Goal: Obtain resource: Obtain resource

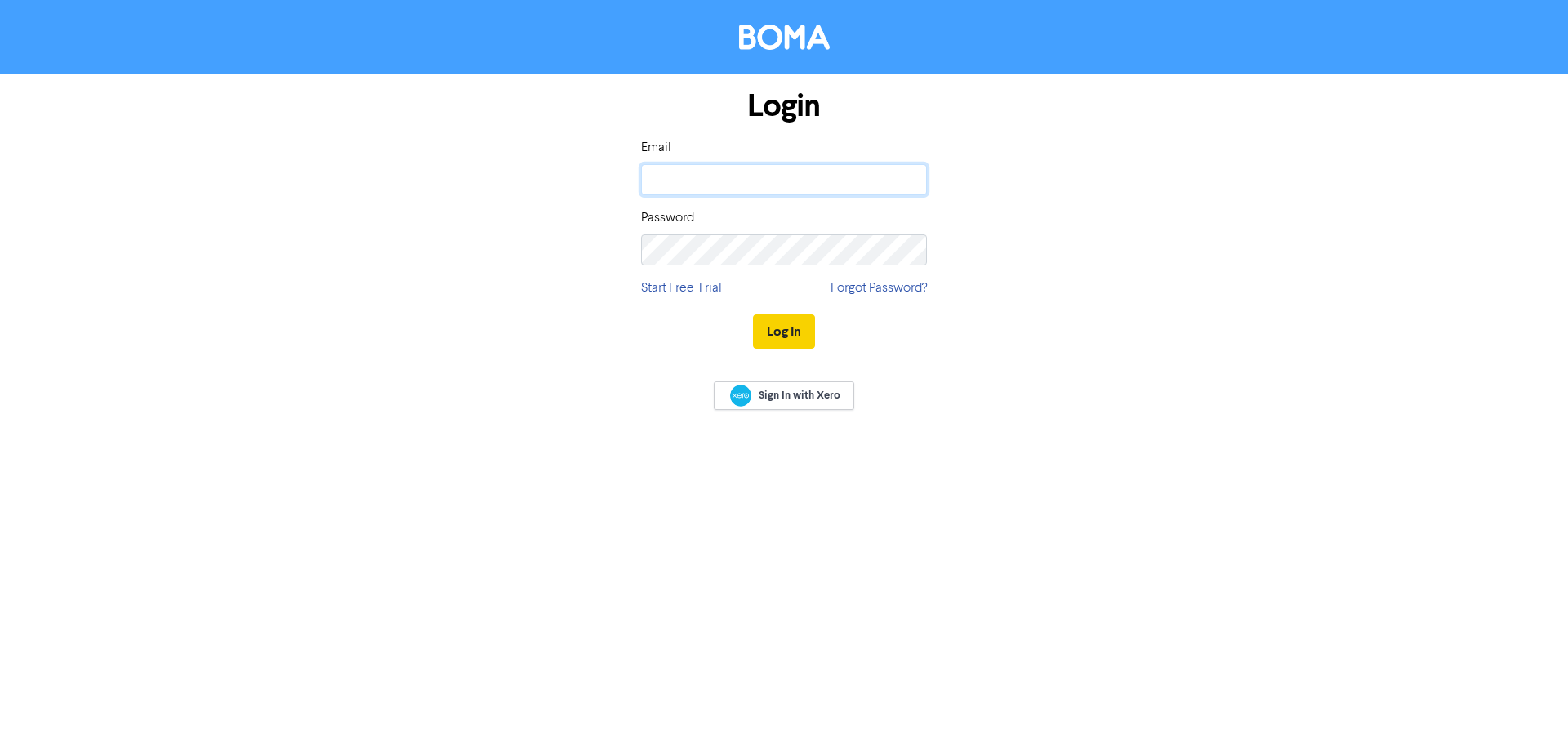
type input "samantha@sphereca.co.nz"
click at [775, 333] on button "Log In" at bounding box center [784, 332] width 62 height 34
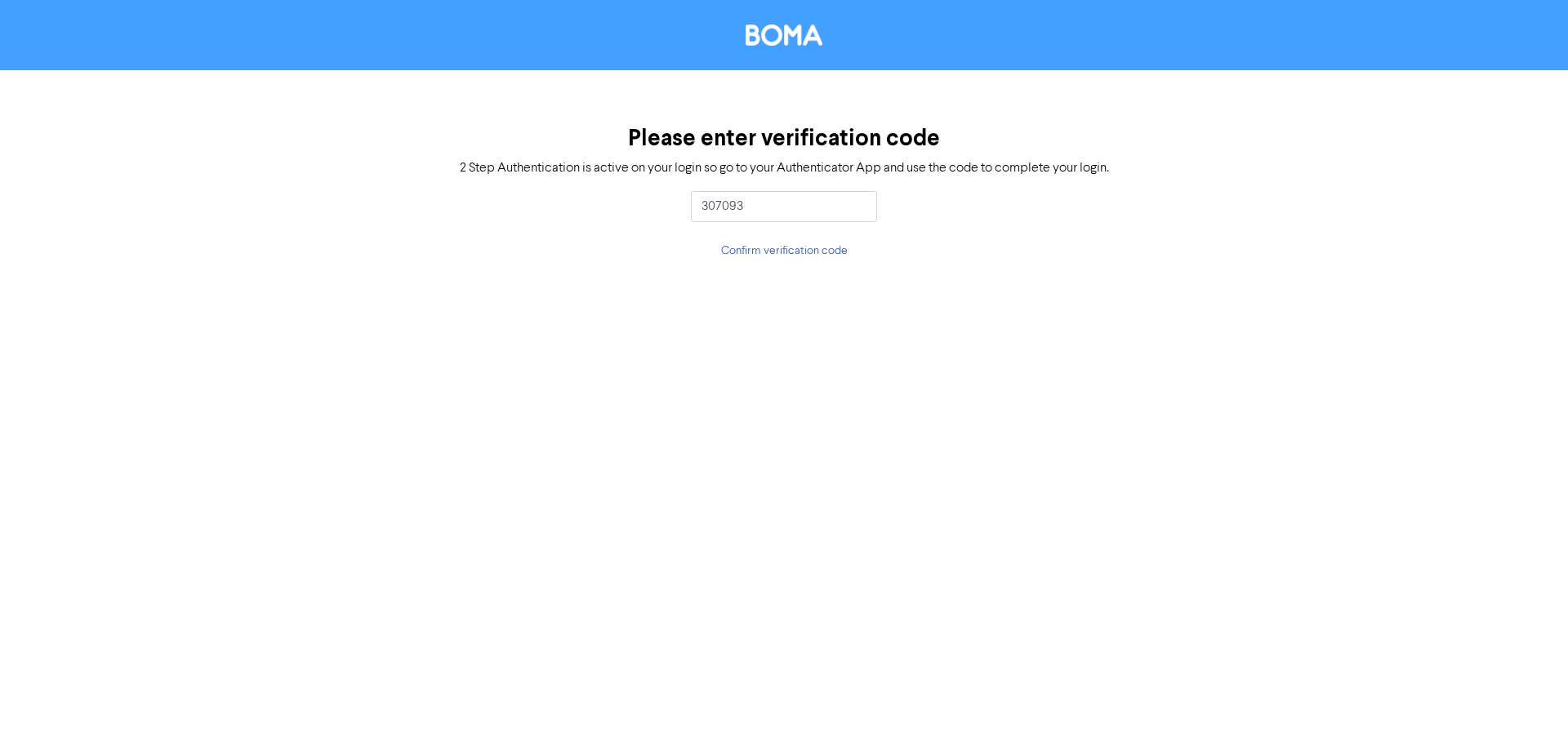
type input "307093"
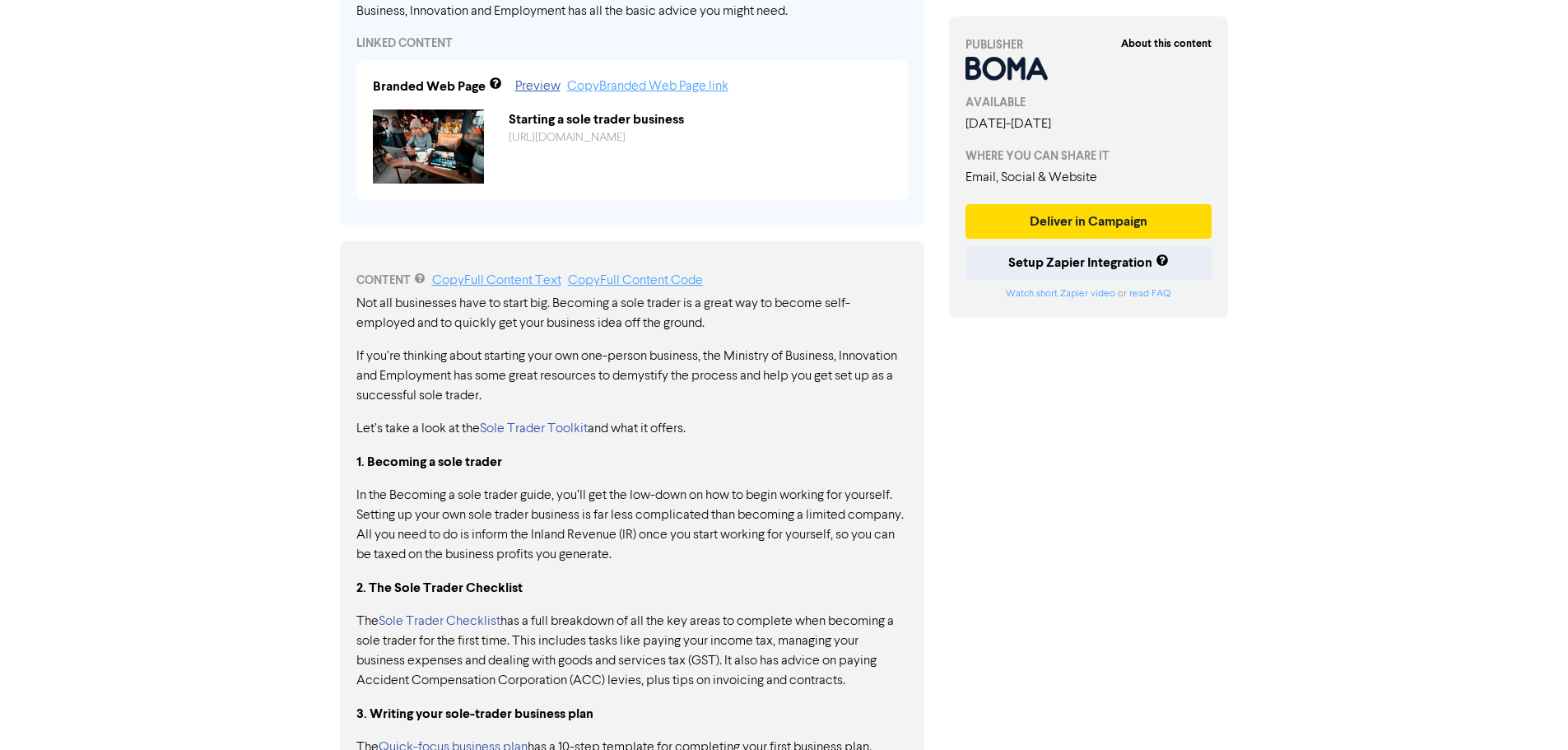
scroll to position [606, 0]
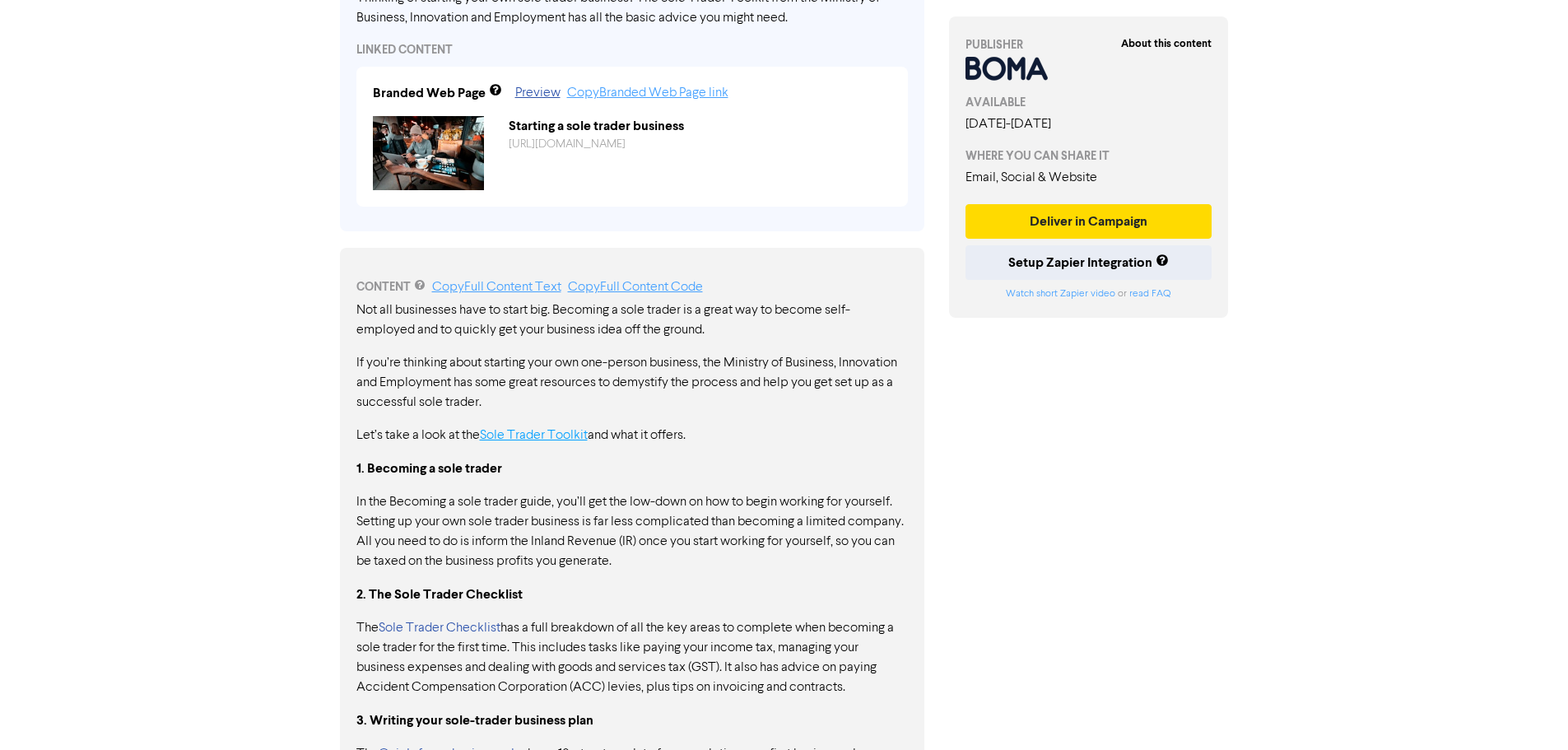
click at [556, 438] on link "Sole Trader Toolkit" at bounding box center [534, 435] width 108 height 13
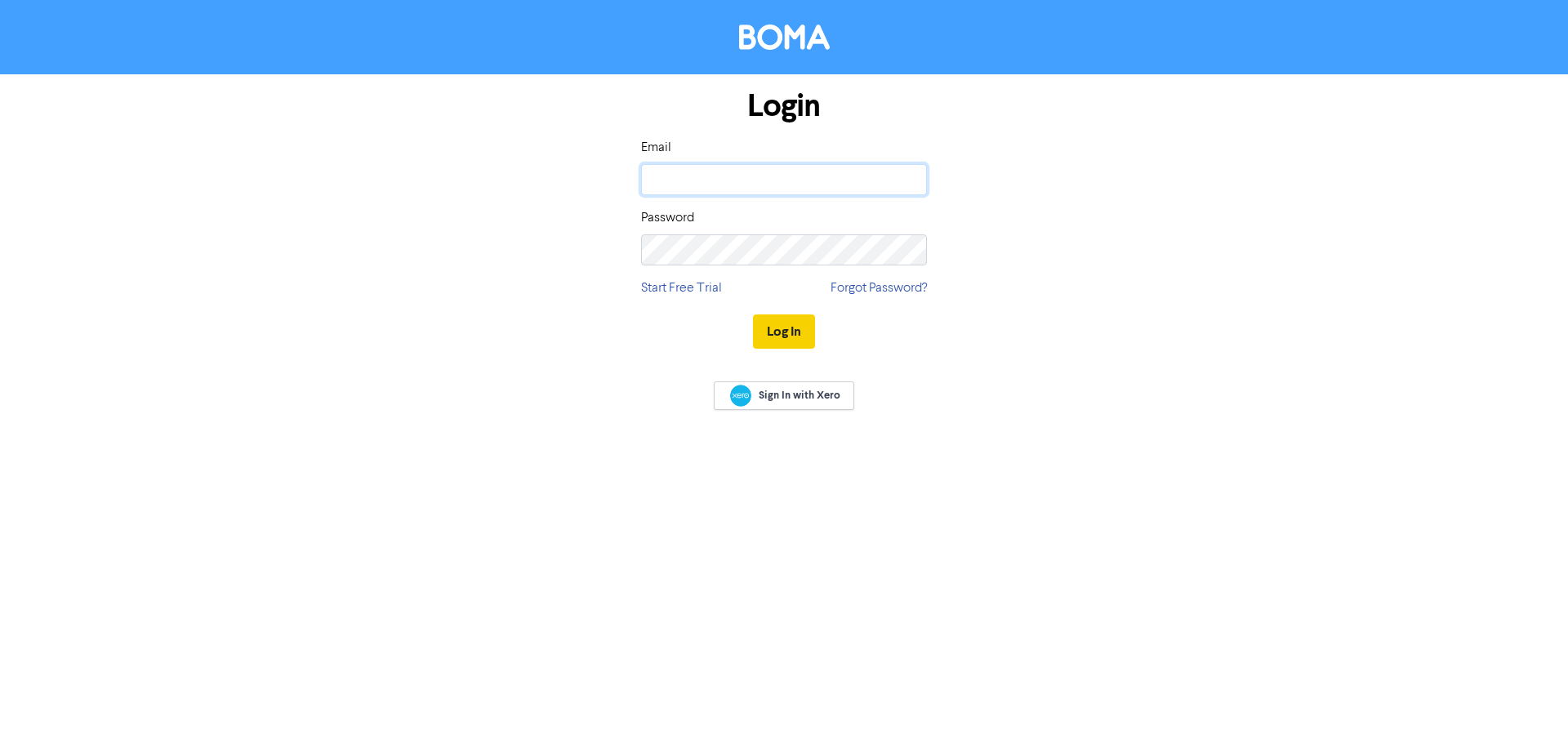
type input "samantha@sphereca.co.nz"
click at [780, 331] on button "Log In" at bounding box center [784, 332] width 62 height 34
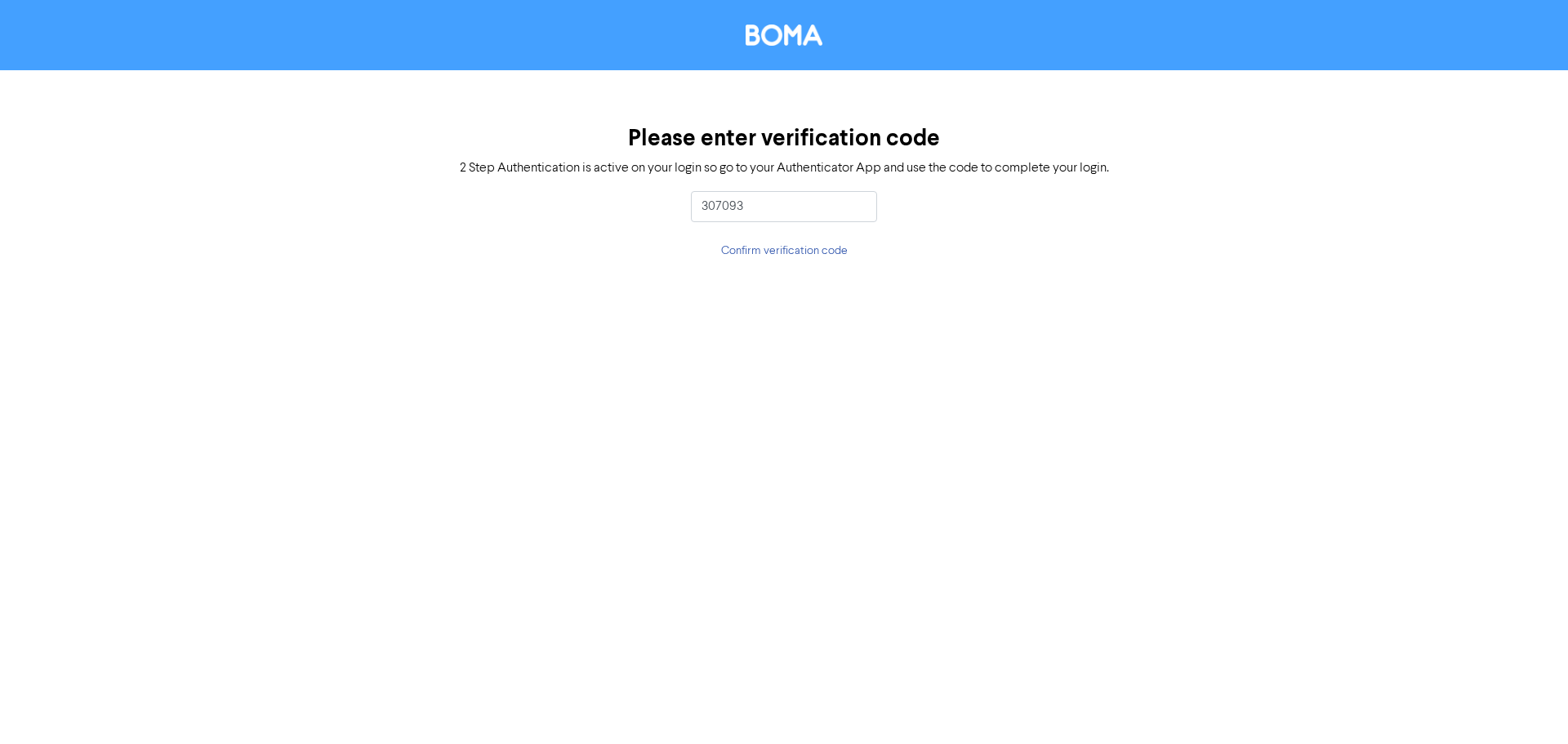
type input "307093"
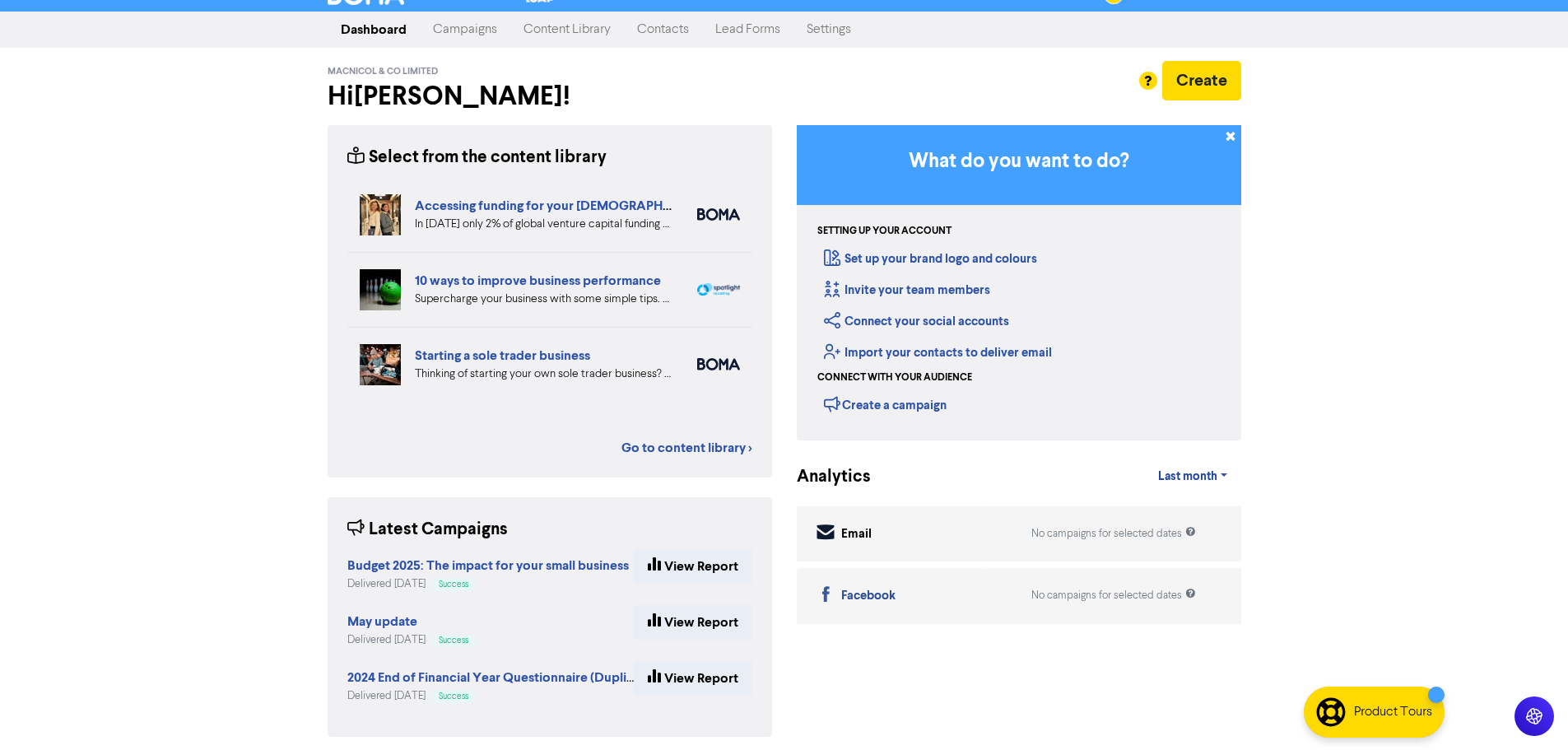
scroll to position [29, 0]
